Goal: Task Accomplishment & Management: Manage account settings

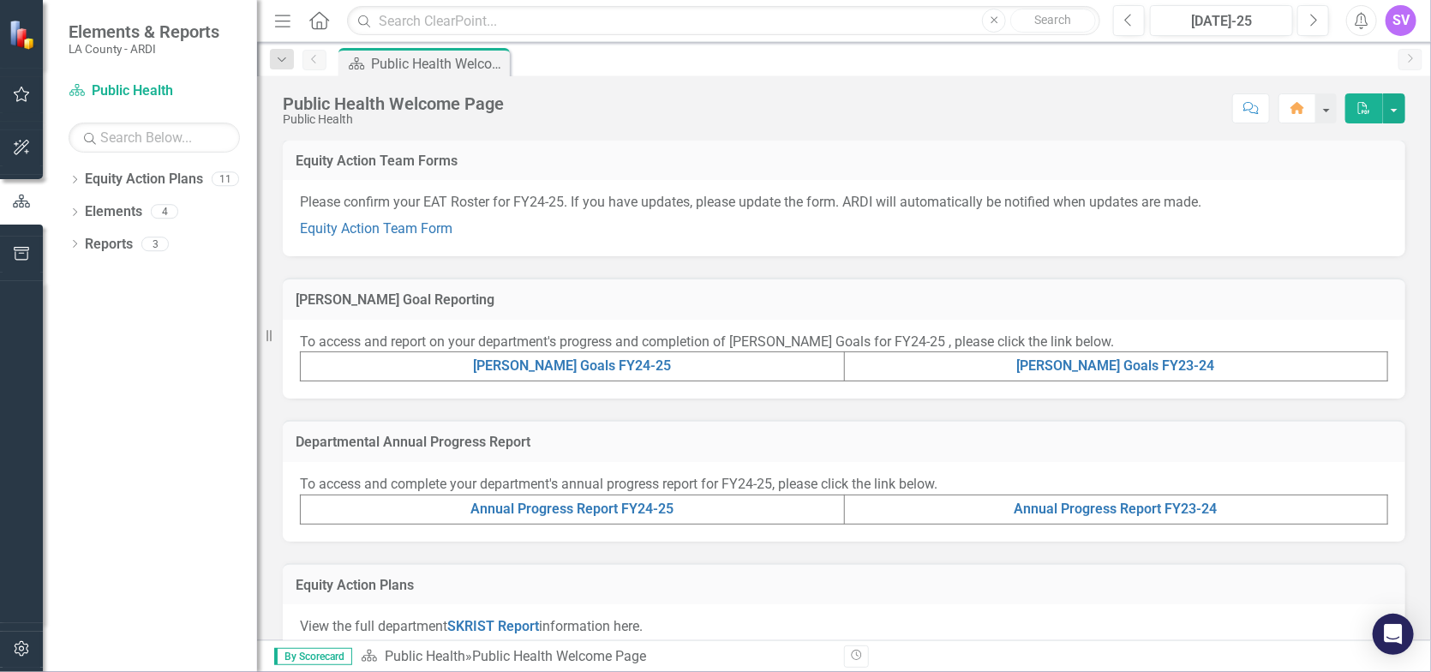
scroll to position [257, 0]
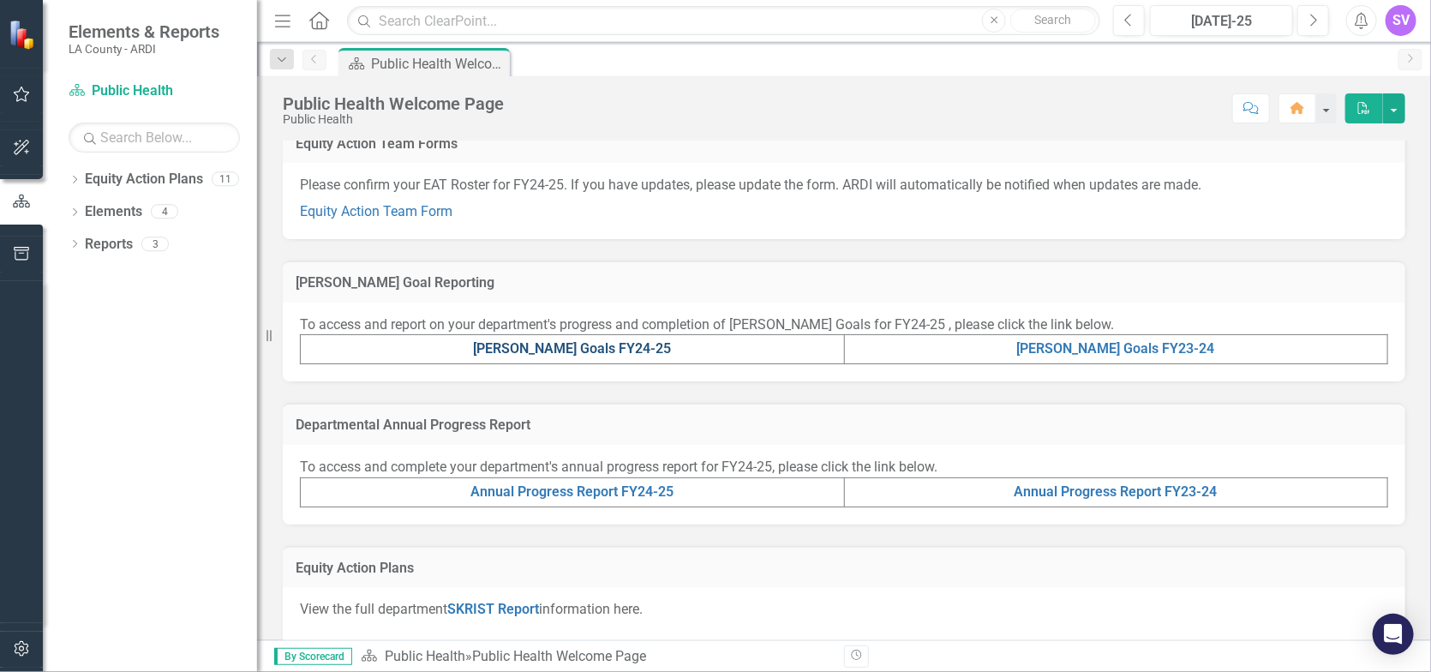
click at [576, 347] on link "[PERSON_NAME] Goals FY24-25" at bounding box center [572, 348] width 198 height 16
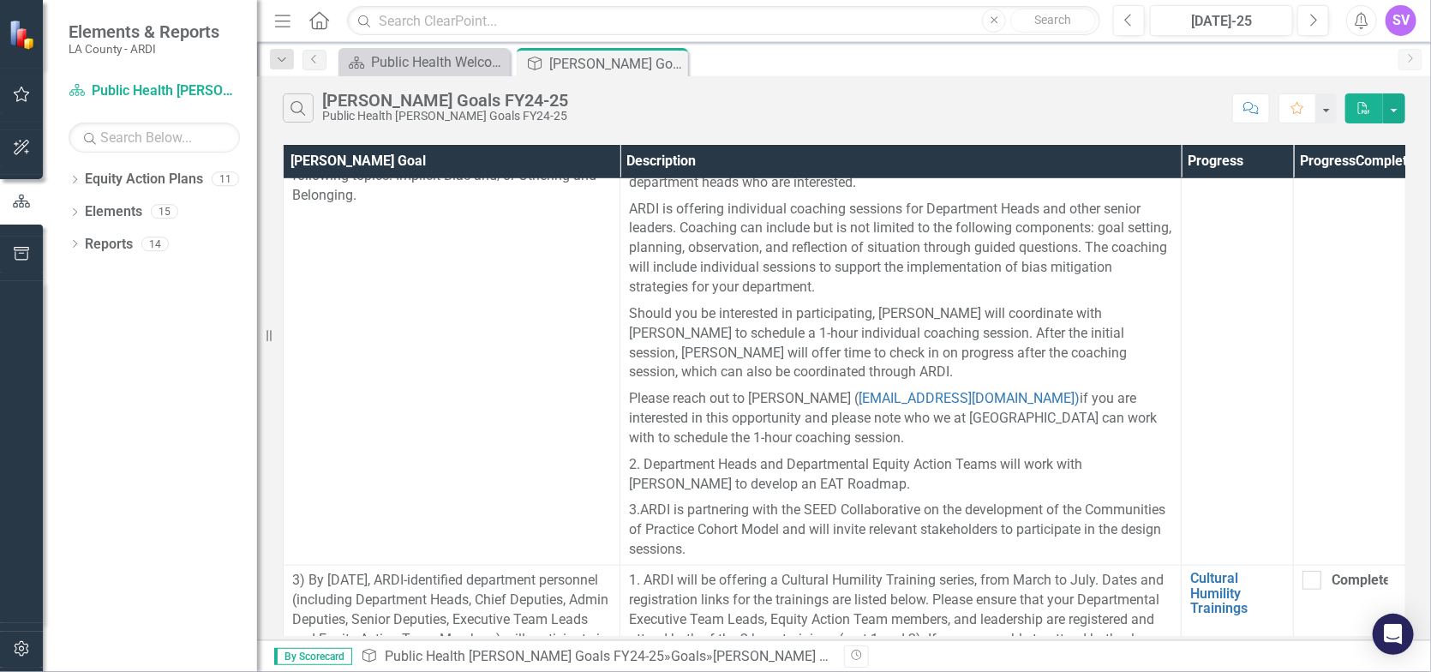
scroll to position [771, 0]
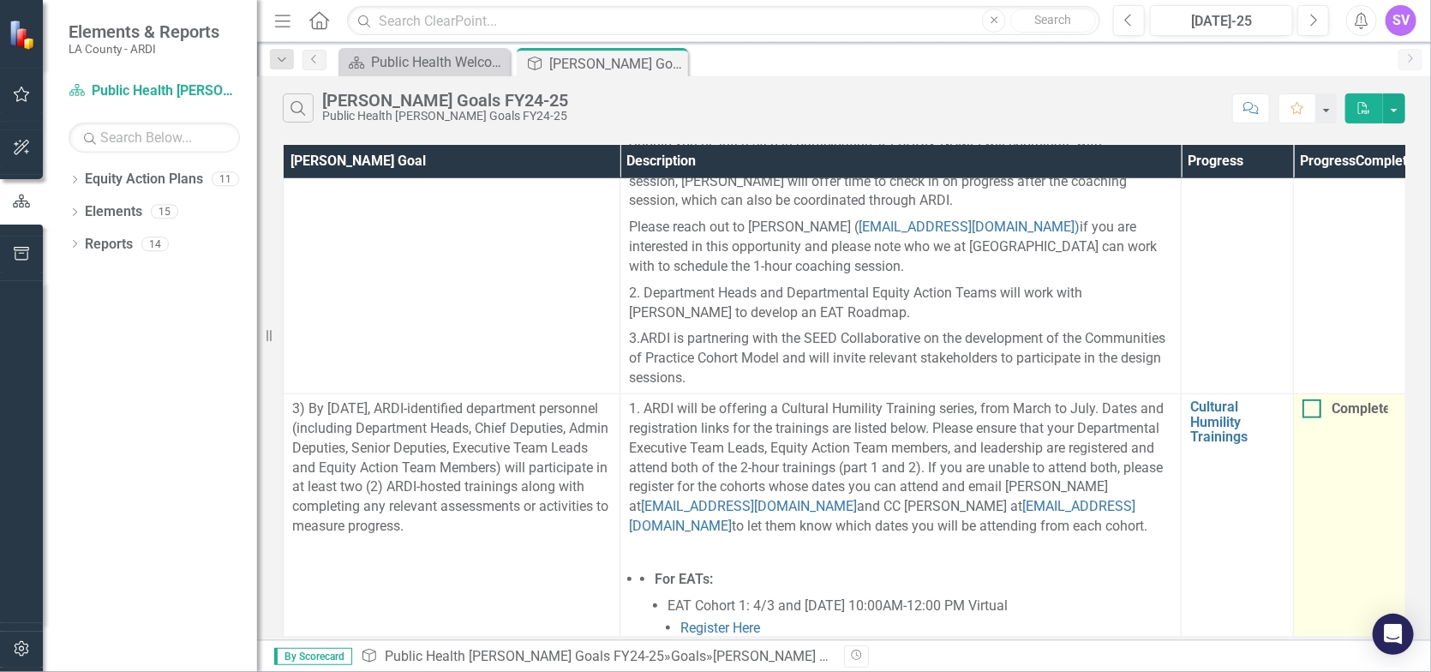
click at [1303, 410] on input "Completed" at bounding box center [1307, 404] width 11 height 11
checkbox input "true"
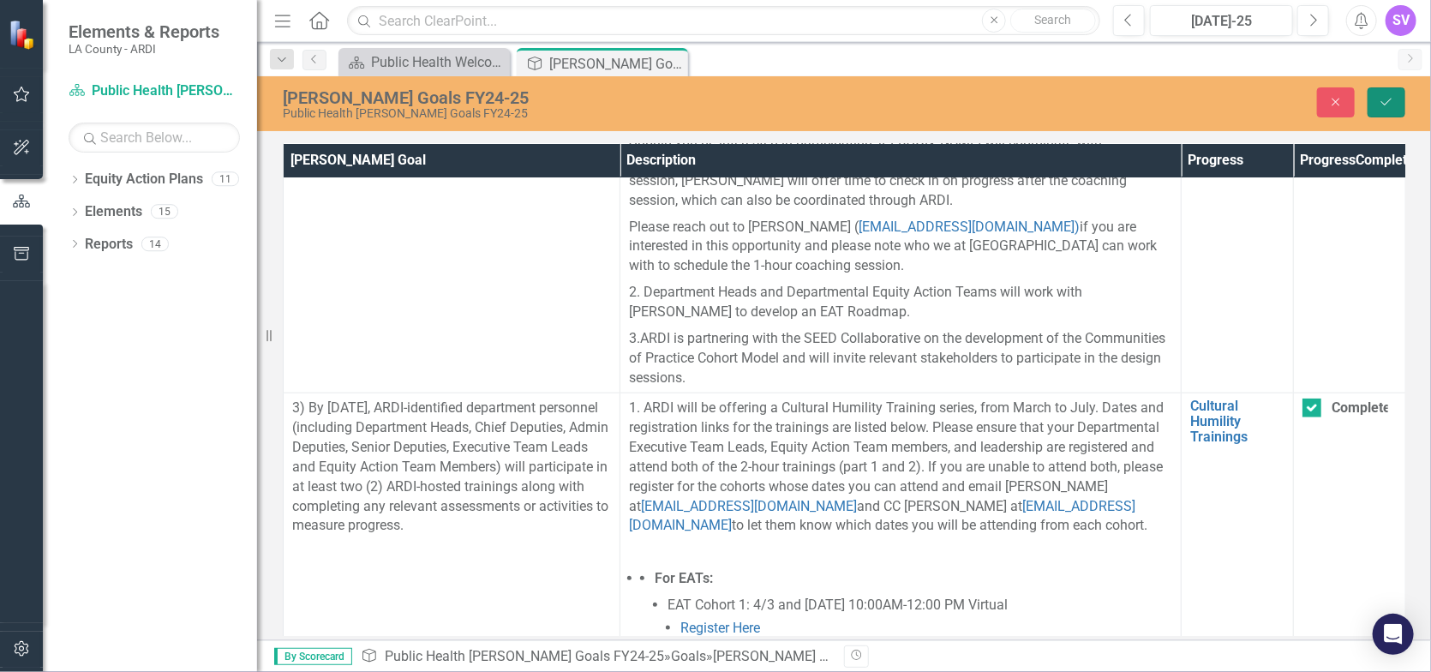
click at [1371, 98] on button "Save" at bounding box center [1386, 102] width 38 height 30
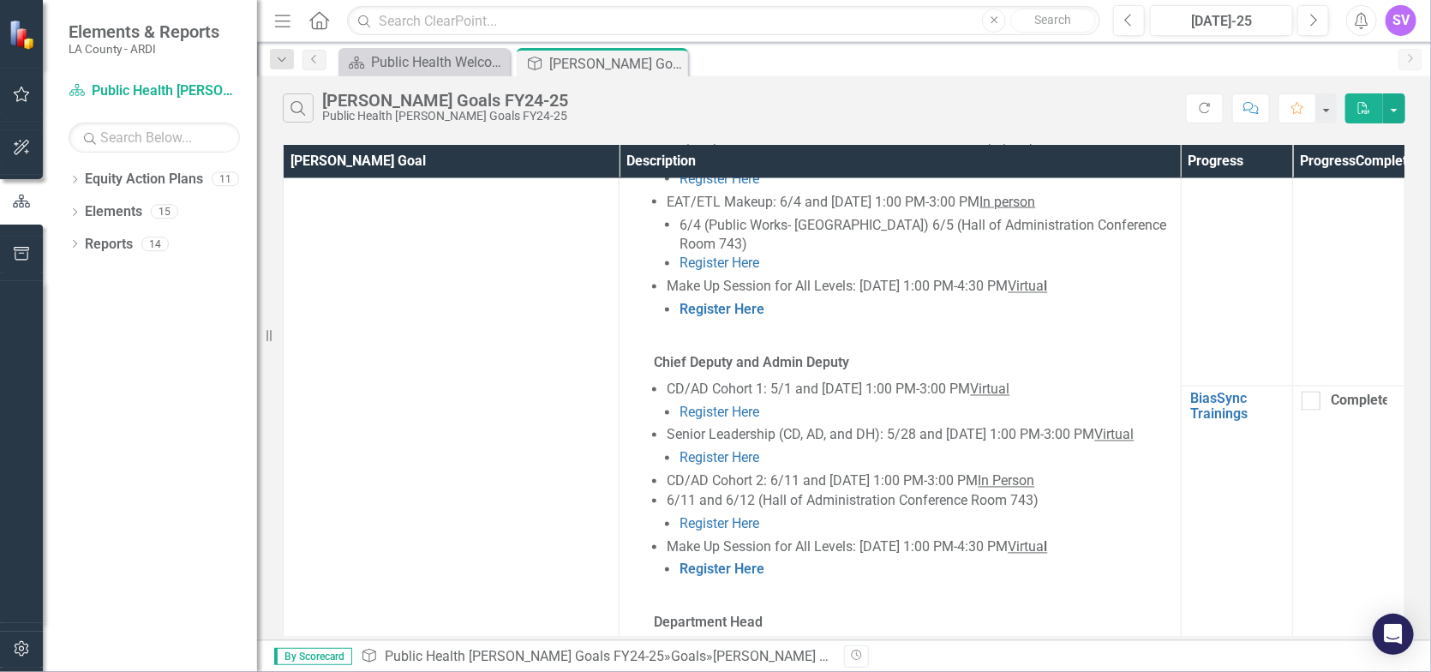
scroll to position [1628, 0]
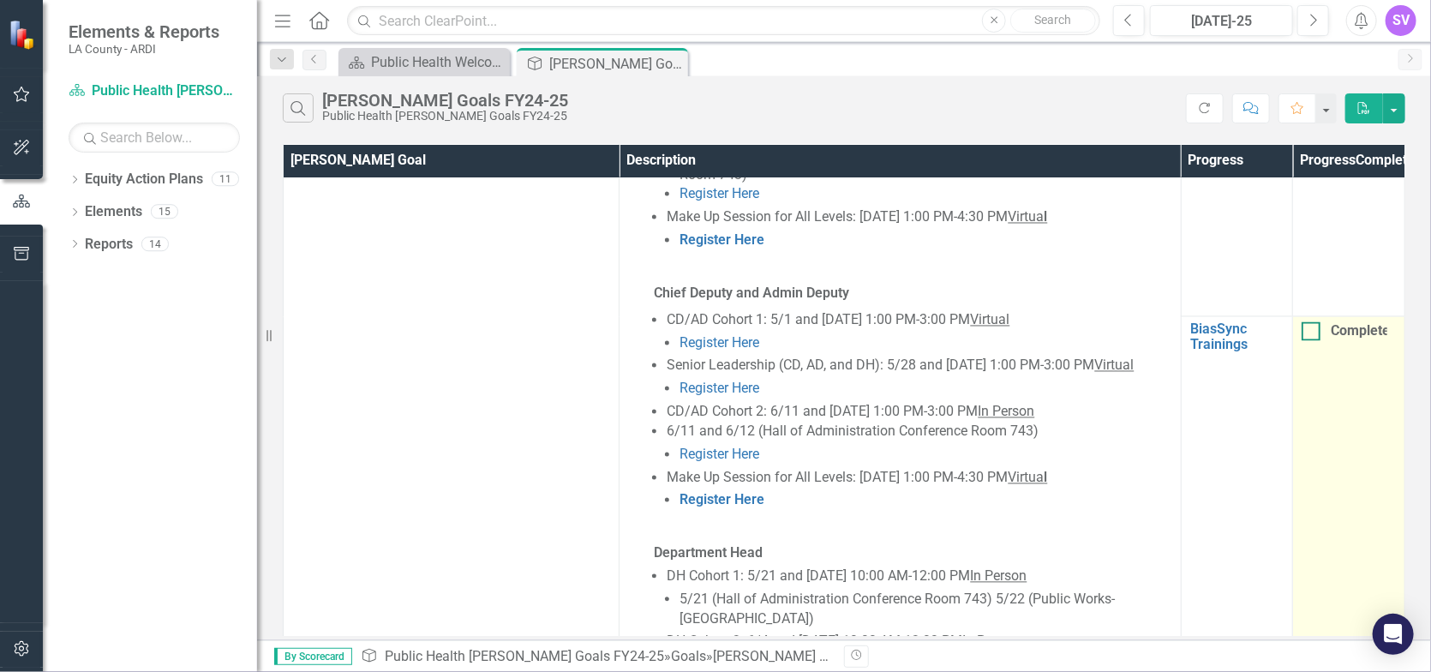
click at [1301, 333] on input "Completed" at bounding box center [1306, 327] width 11 height 11
checkbox input "true"
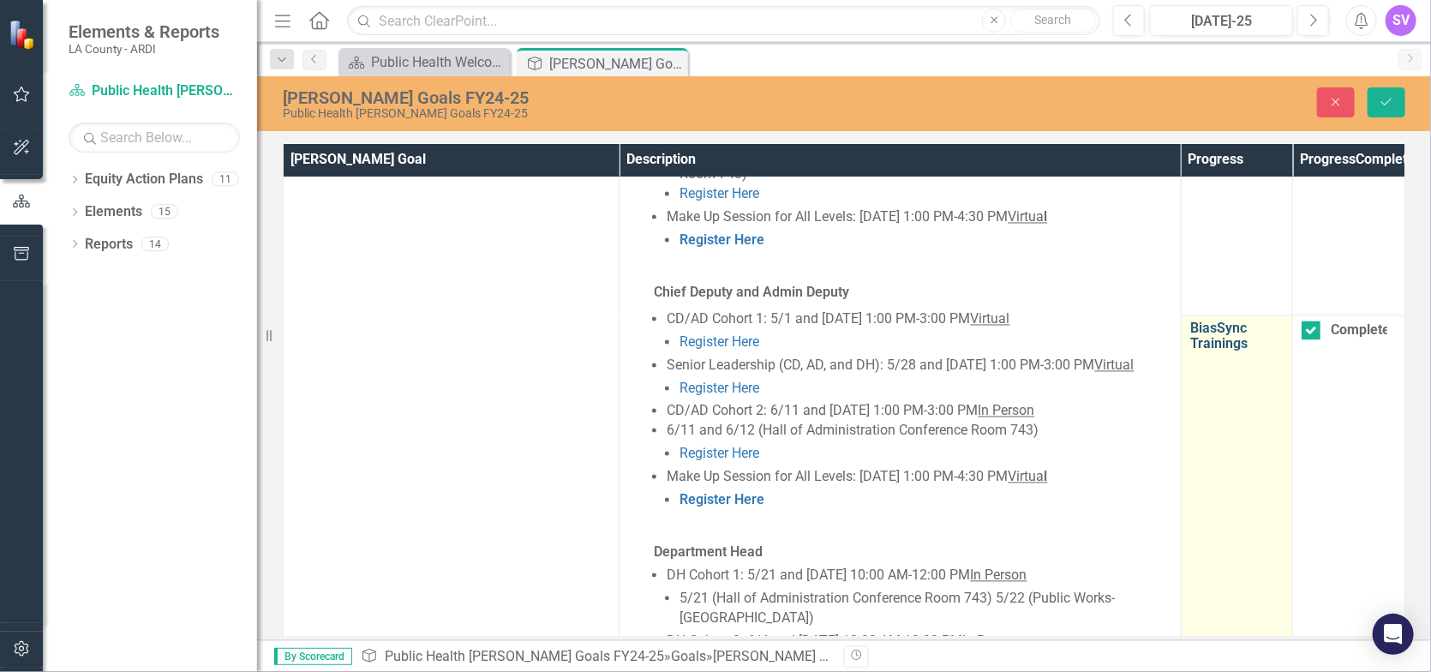
click at [1223, 343] on link "BiasSync Trainings" at bounding box center [1236, 336] width 93 height 30
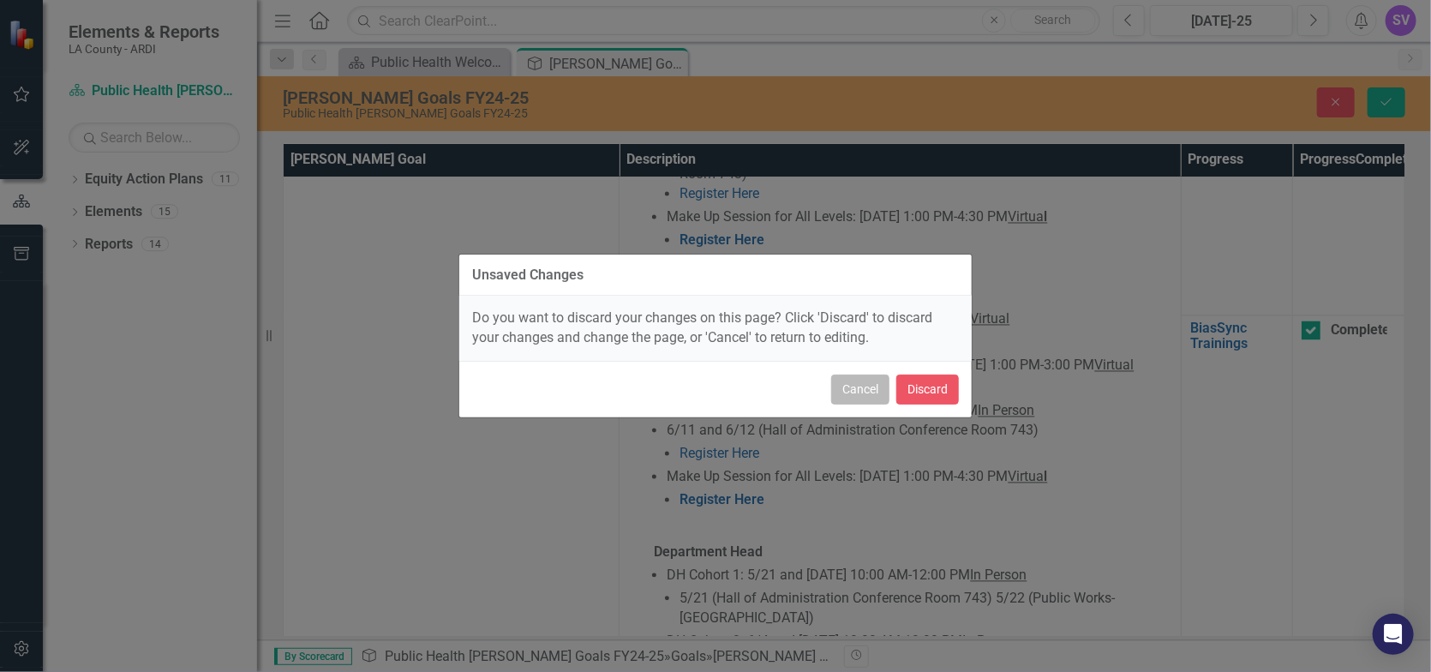
click at [839, 398] on button "Cancel" at bounding box center [860, 389] width 58 height 30
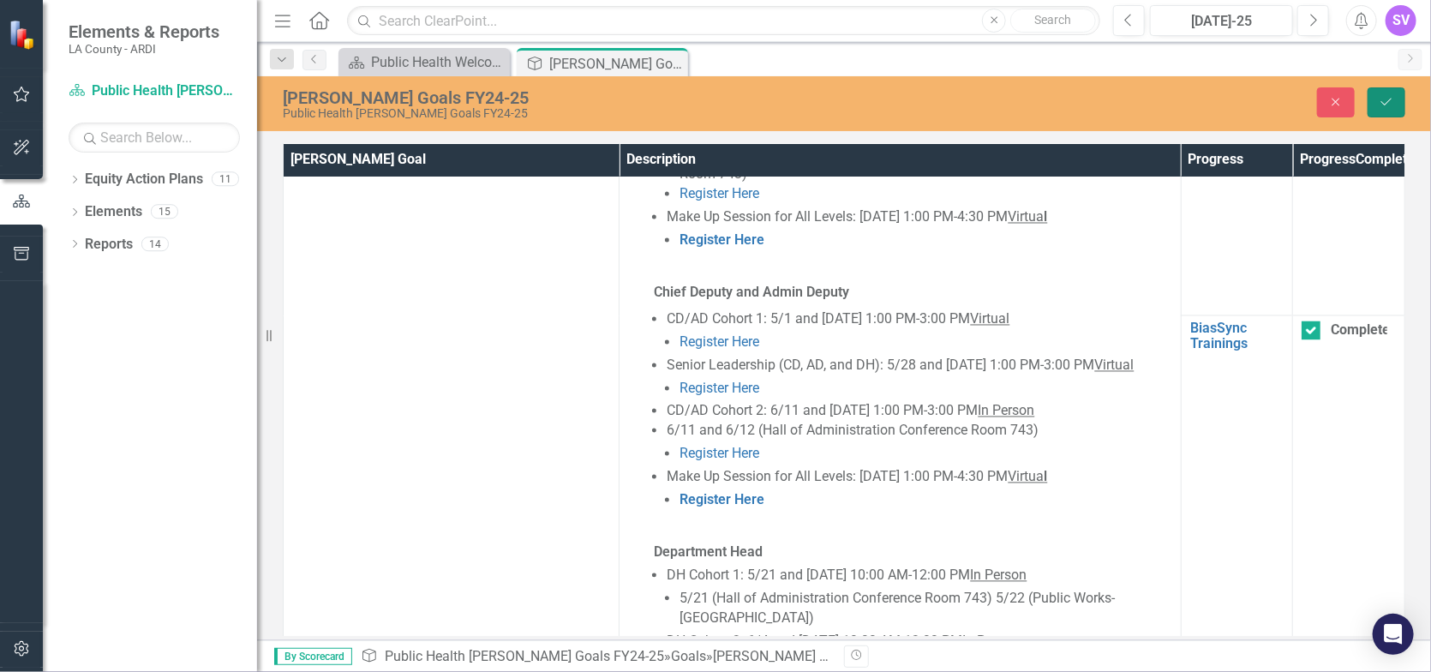
click at [1382, 108] on icon "Save" at bounding box center [1386, 102] width 15 height 12
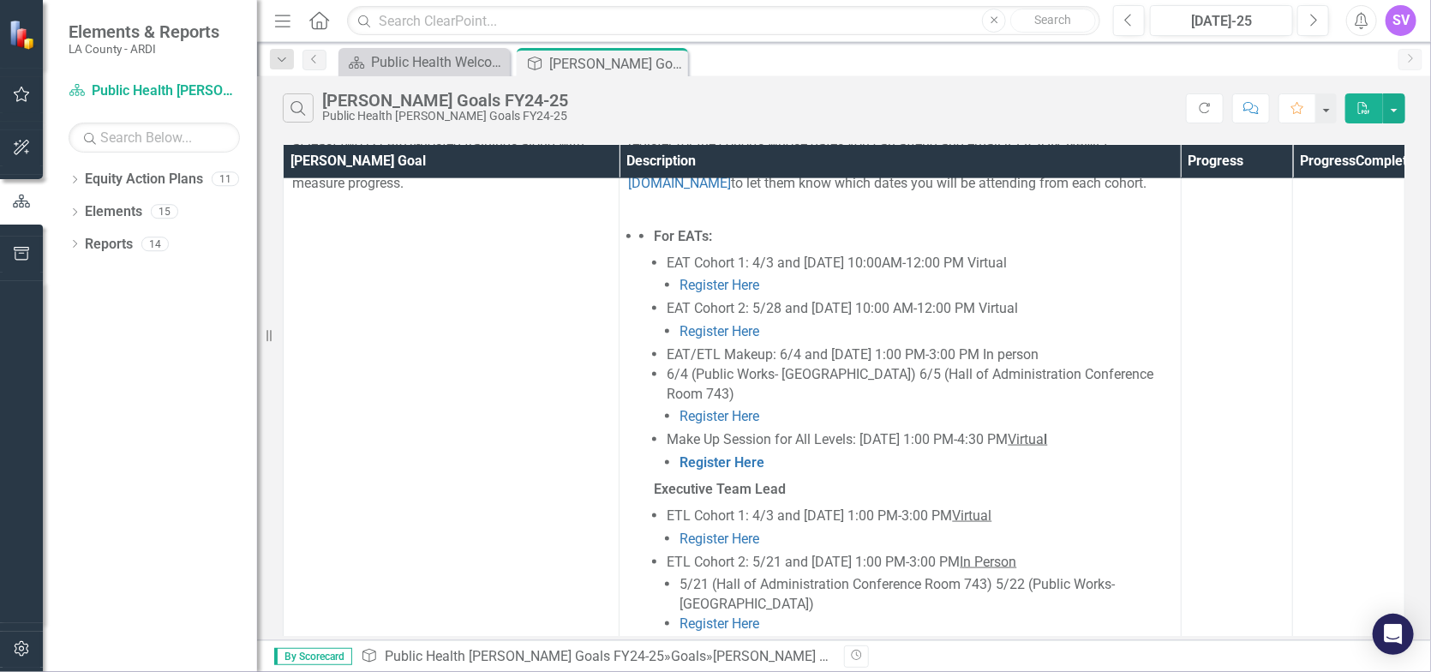
scroll to position [1457, 0]
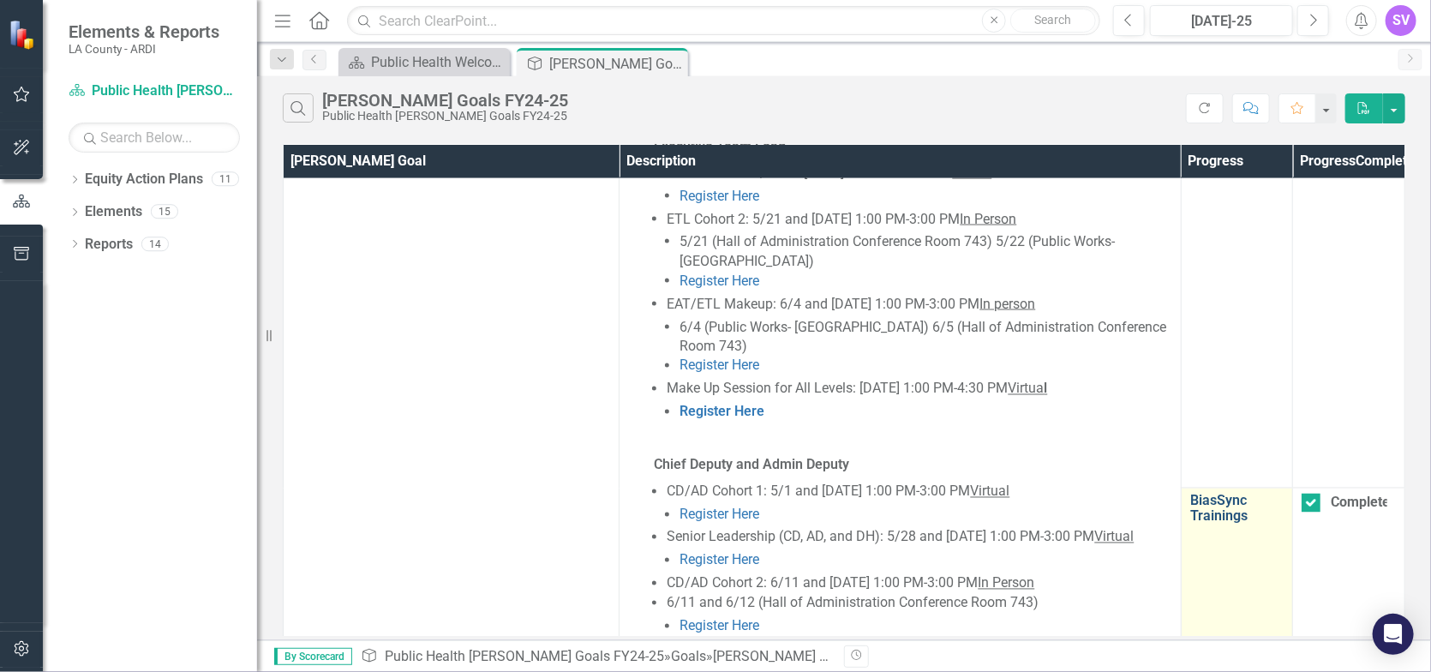
click at [1207, 524] on link "BiasSync Trainings" at bounding box center [1236, 509] width 93 height 30
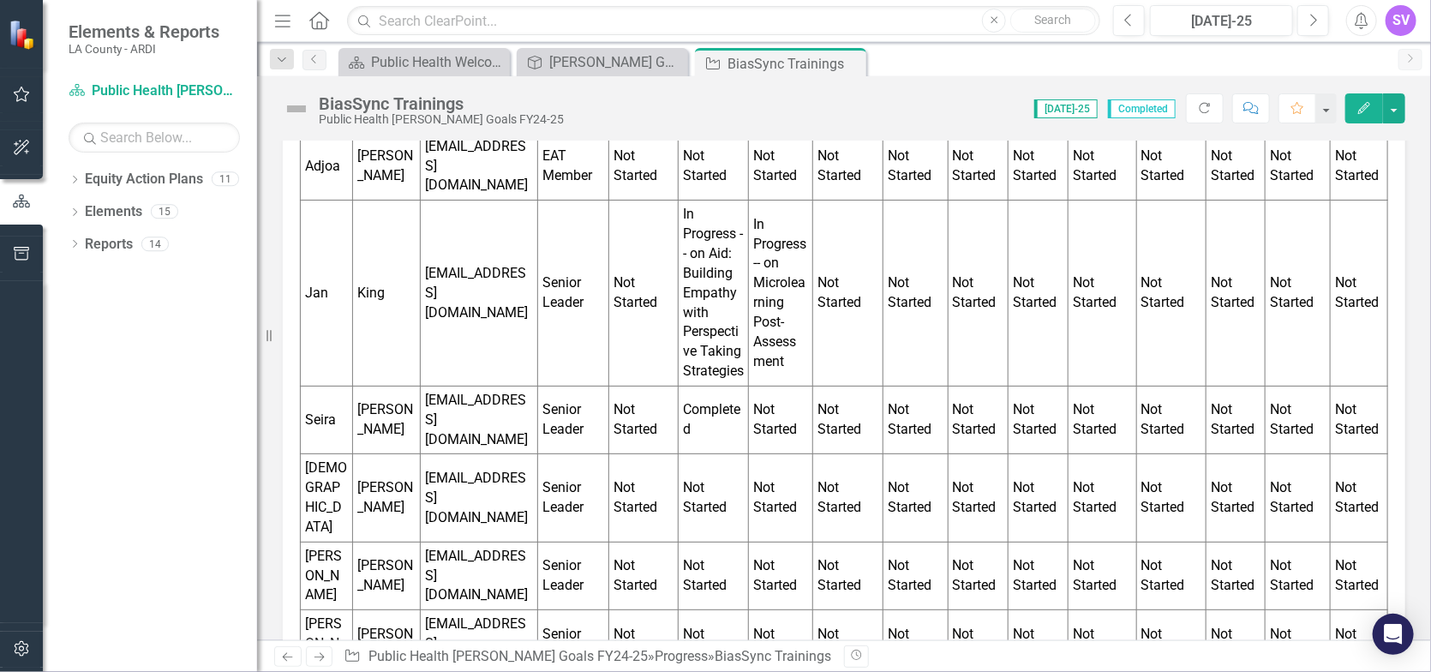
scroll to position [4027, 0]
